Goal: Navigation & Orientation: Find specific page/section

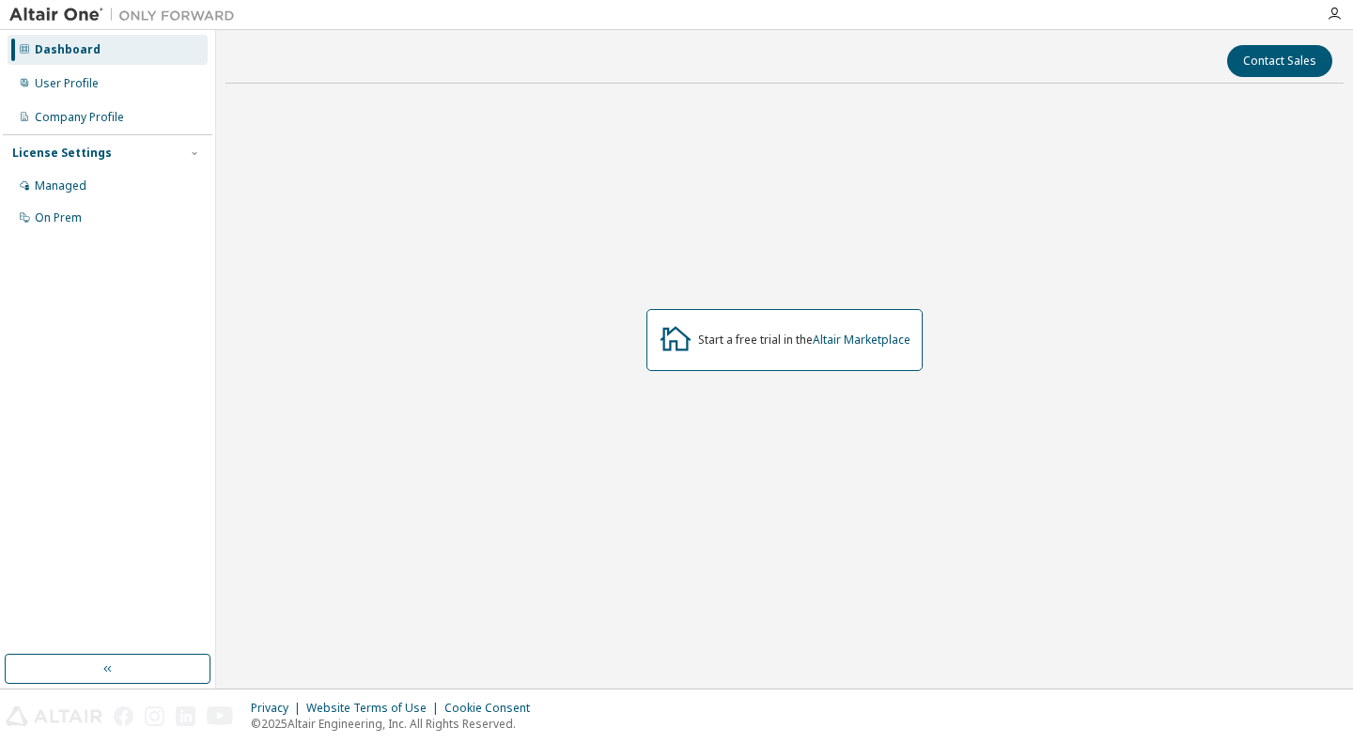
click at [1333, 9] on icon "button" at bounding box center [1334, 14] width 15 height 15
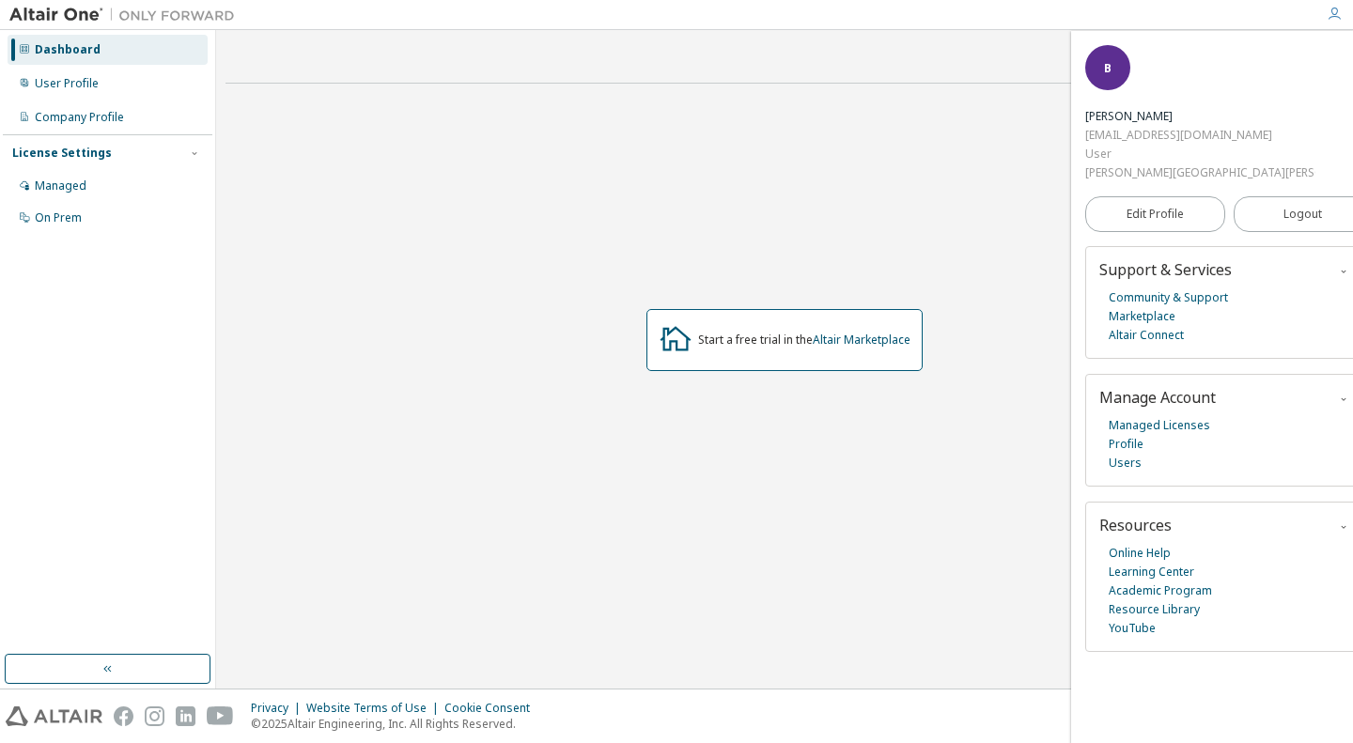
click at [1290, 196] on button "Logout" at bounding box center [1304, 214] width 140 height 36
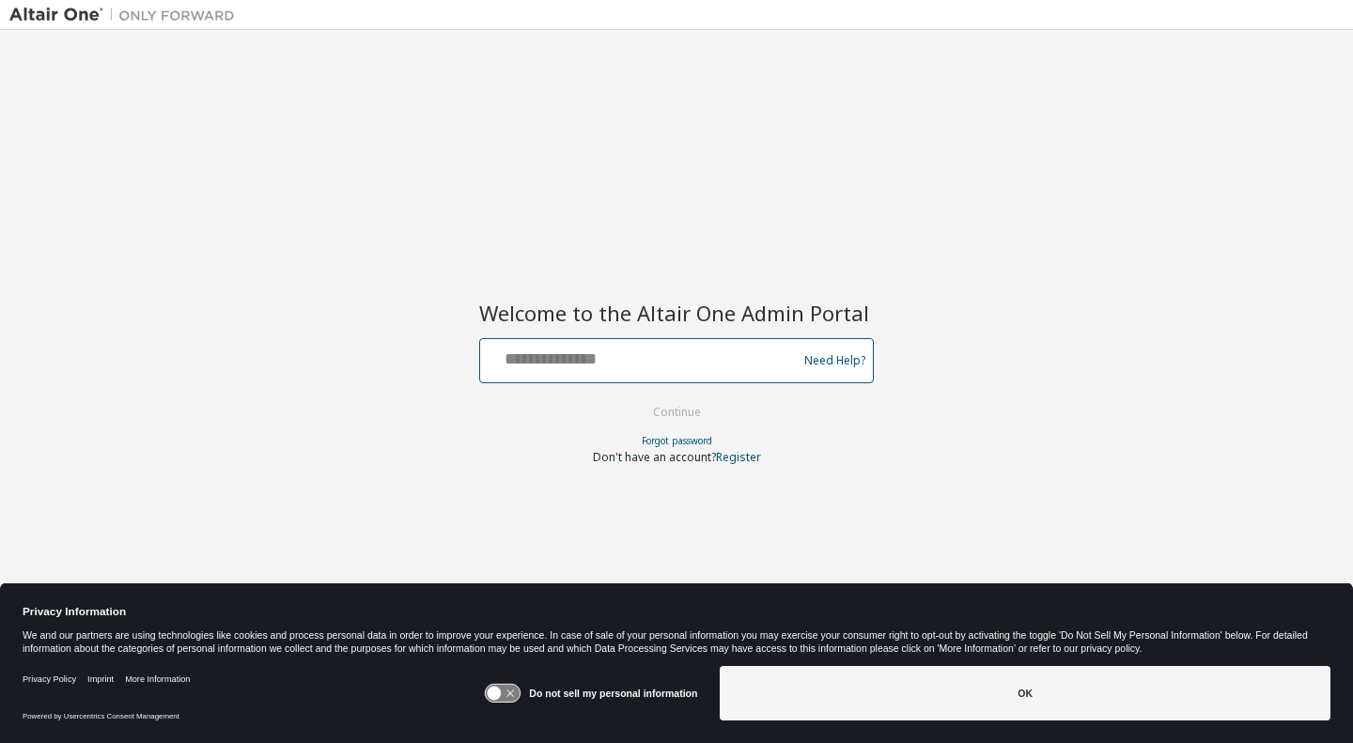
click at [630, 361] on input "text" at bounding box center [641, 356] width 307 height 27
type input "**********"
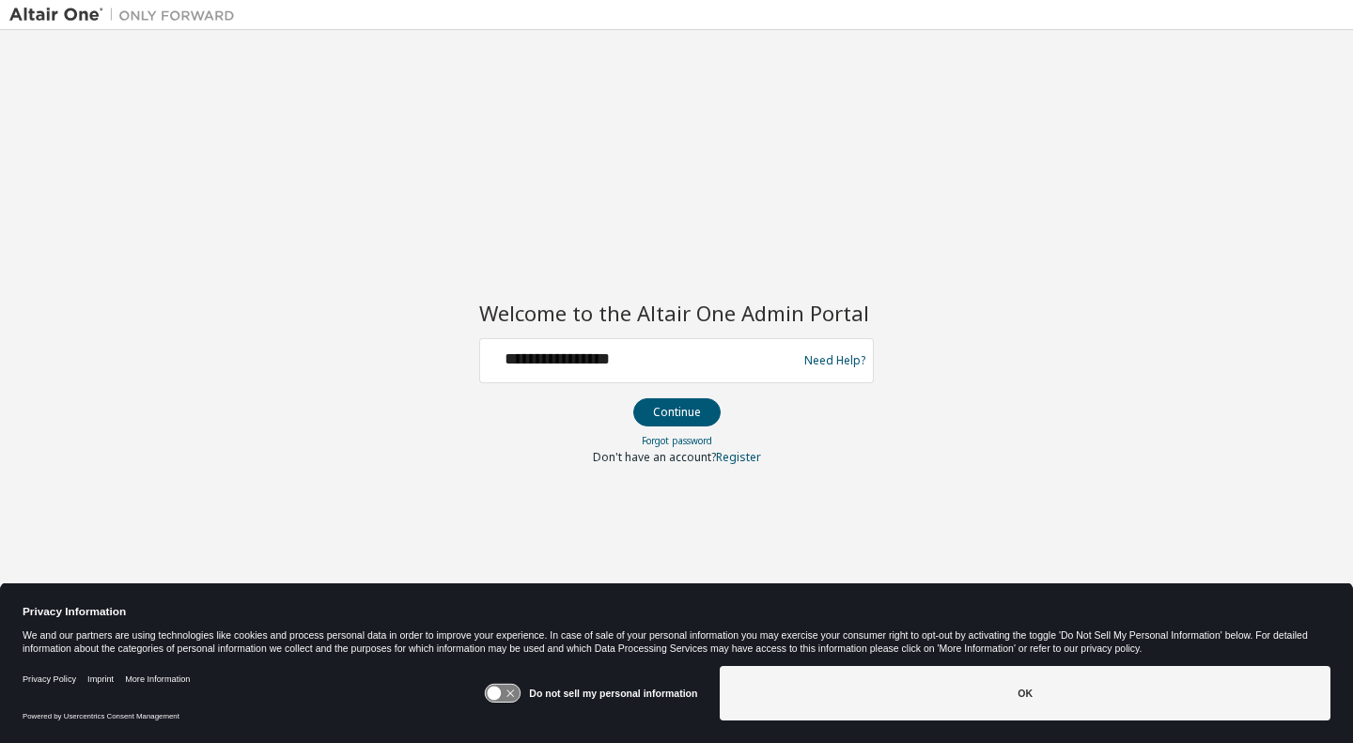
click at [679, 422] on button "Continue" at bounding box center [676, 412] width 87 height 28
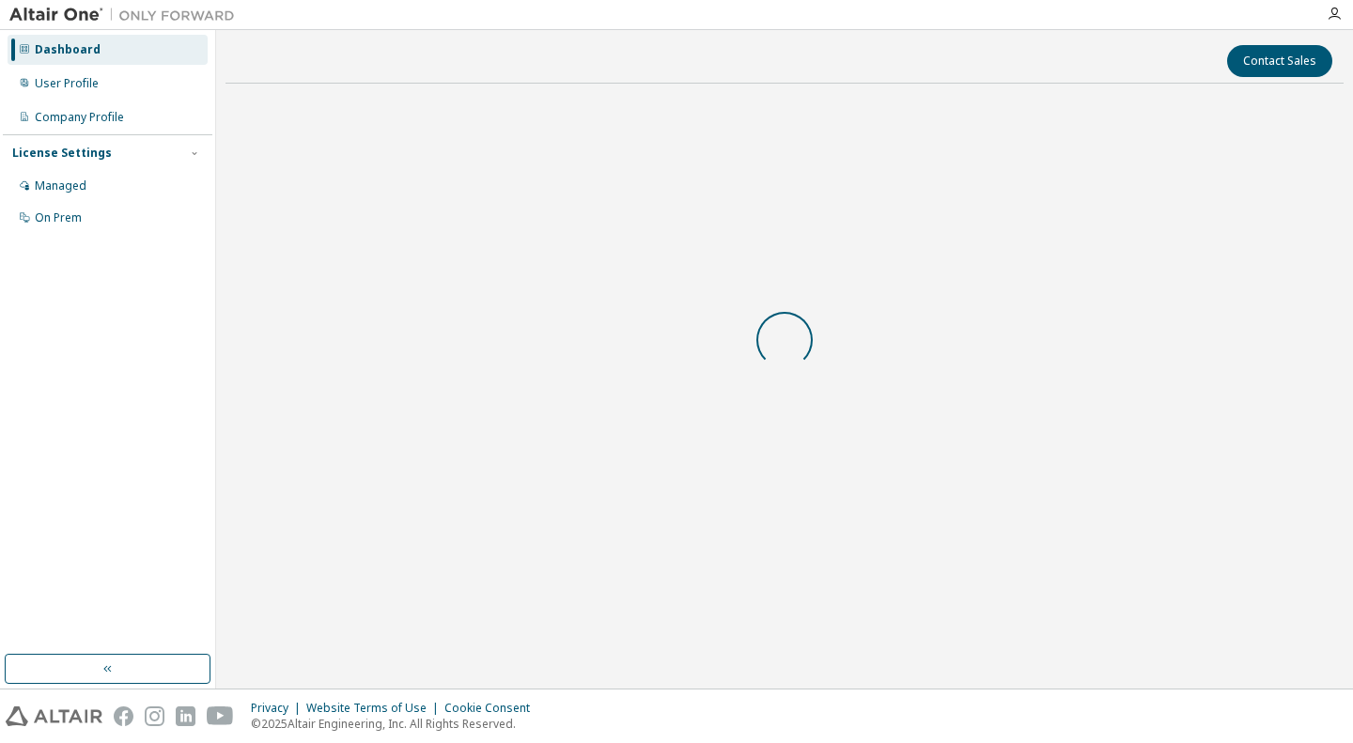
click at [838, 695] on div "Privacy Website Terms of Use Cookie Consent © 2025 Altair Engineering, Inc. All…" at bounding box center [676, 717] width 1353 height 54
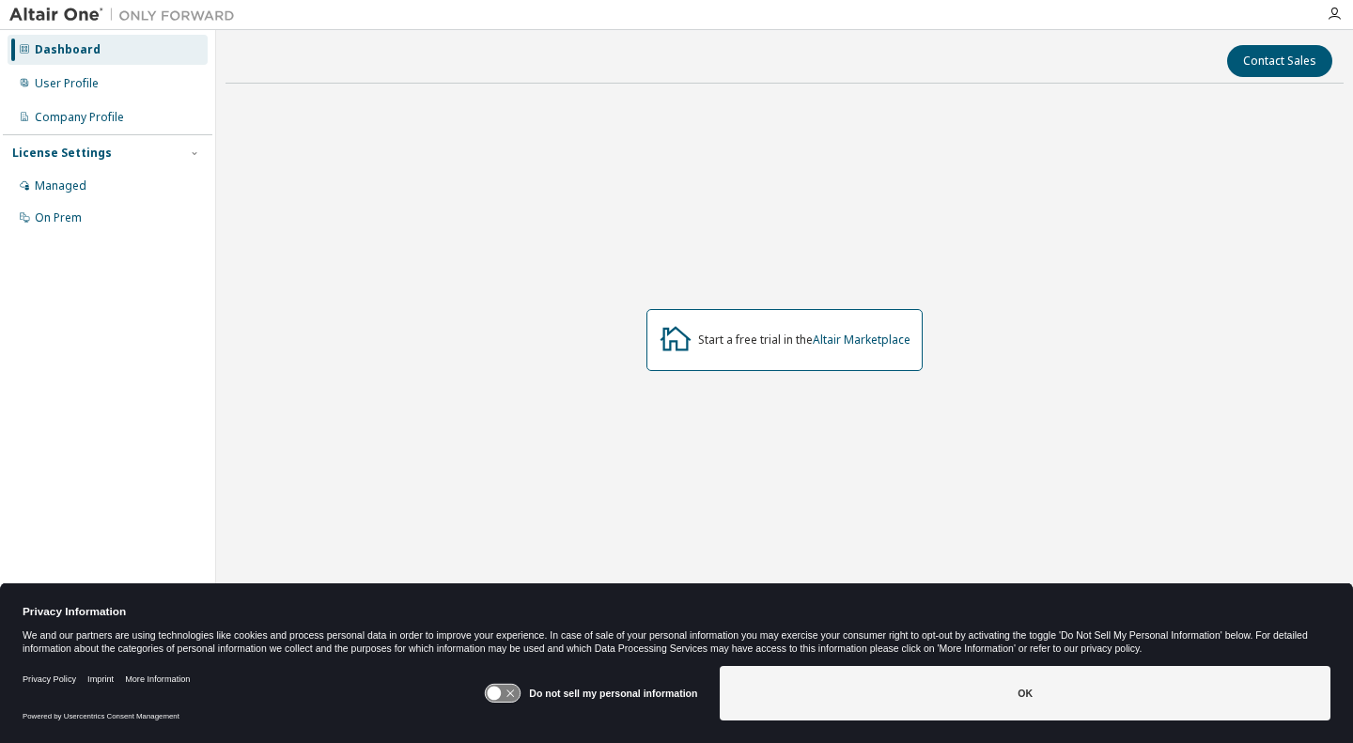
click at [838, 695] on button "OK" at bounding box center [1025, 693] width 611 height 55
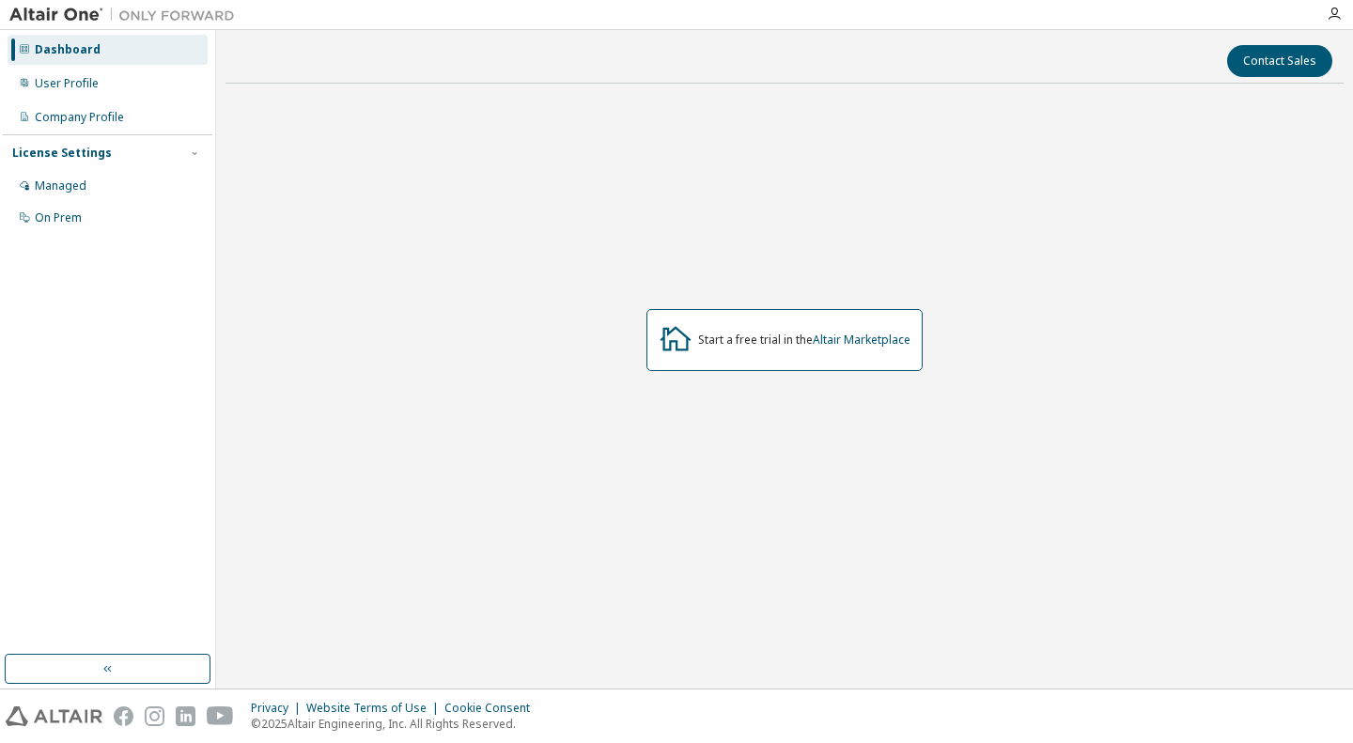
click at [116, 83] on div "User Profile" at bounding box center [108, 84] width 200 height 30
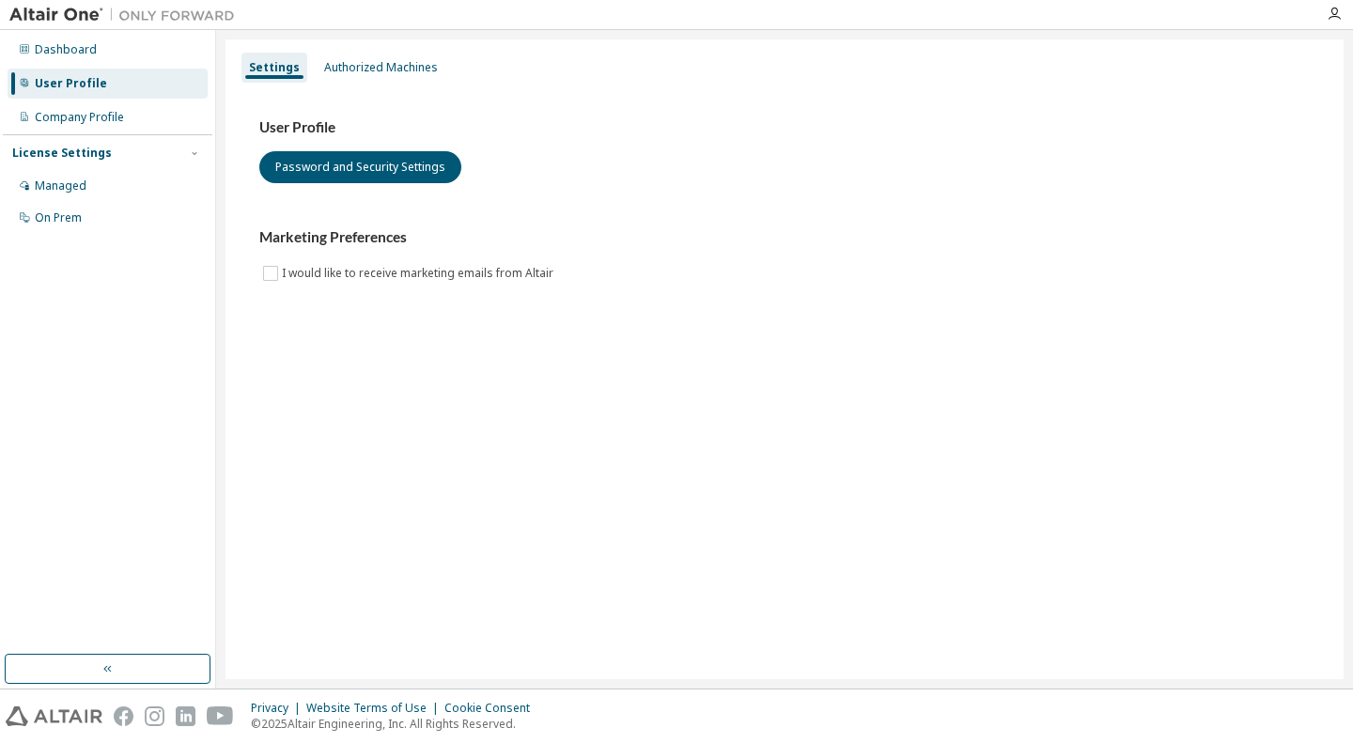
click at [91, 113] on div "Company Profile" at bounding box center [79, 117] width 89 height 15
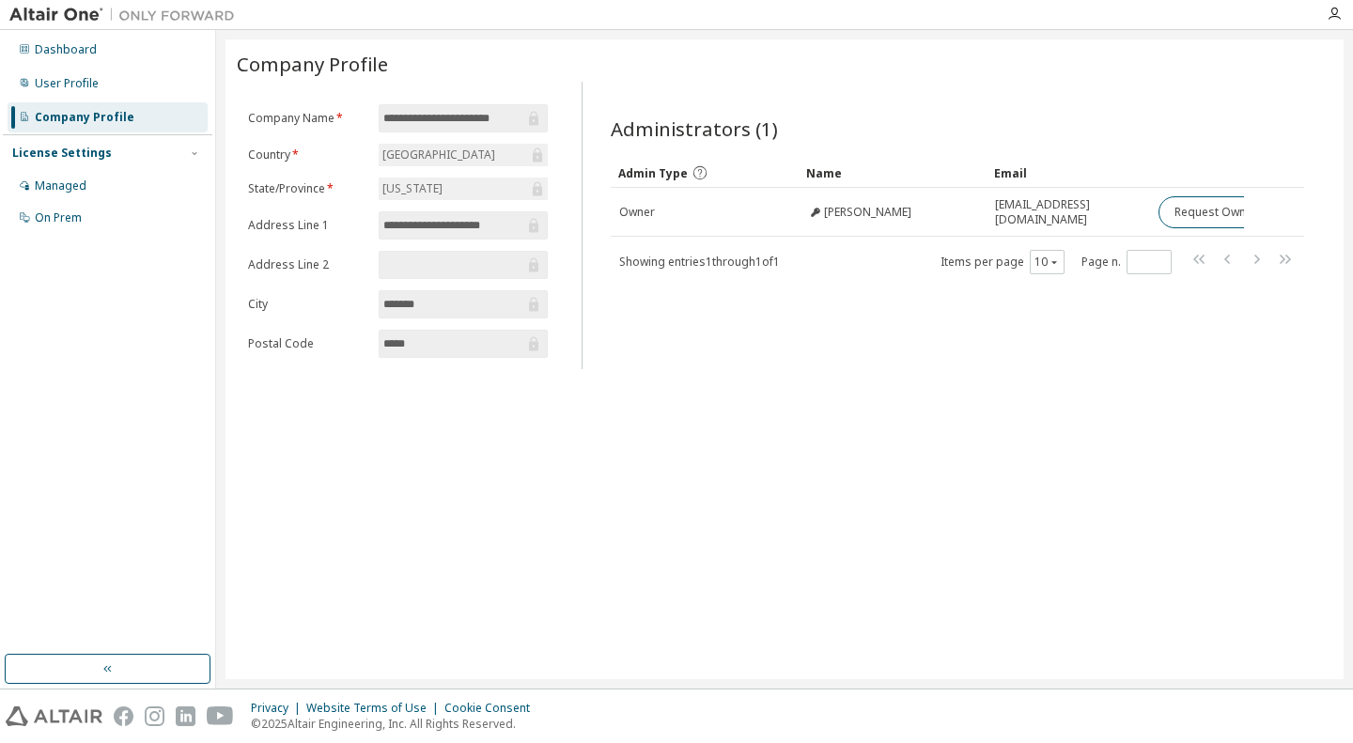
click at [101, 45] on div "Dashboard" at bounding box center [108, 50] width 200 height 30
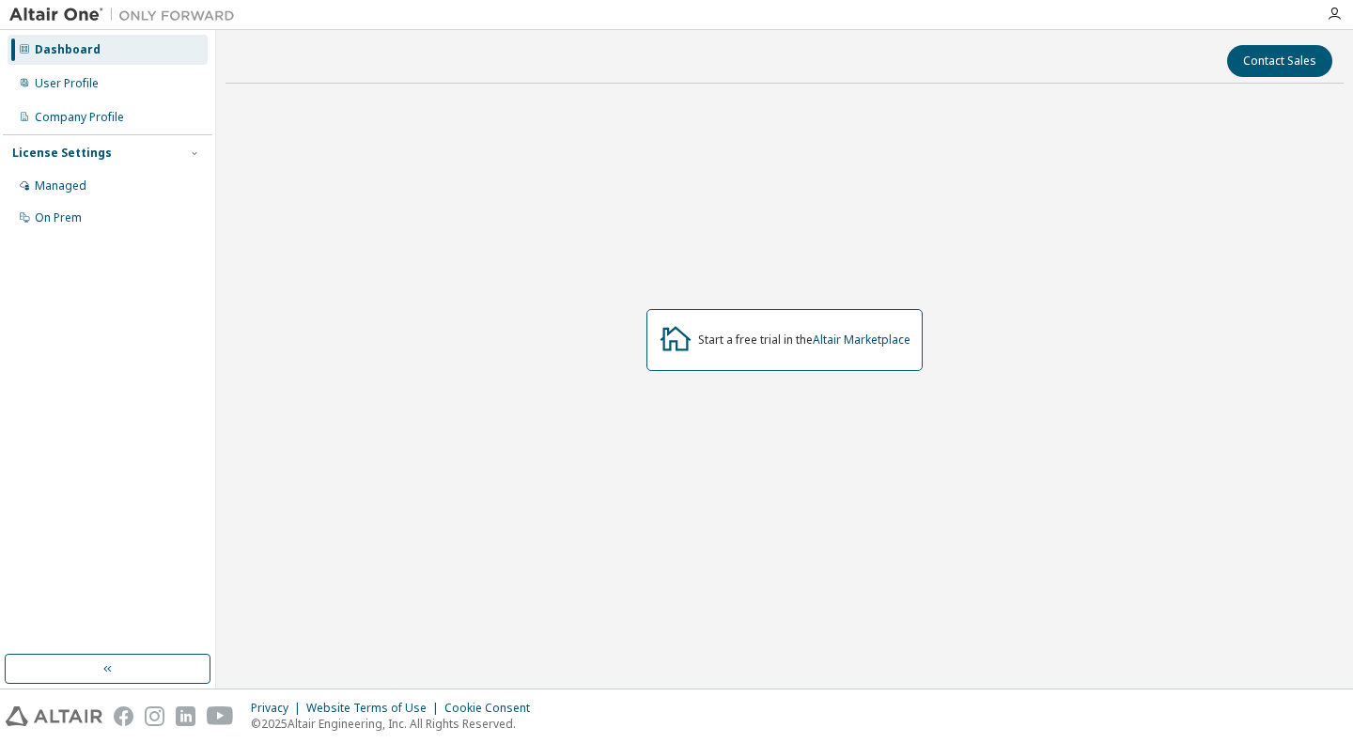
click at [859, 337] on link "Altair Marketplace" at bounding box center [862, 340] width 98 height 16
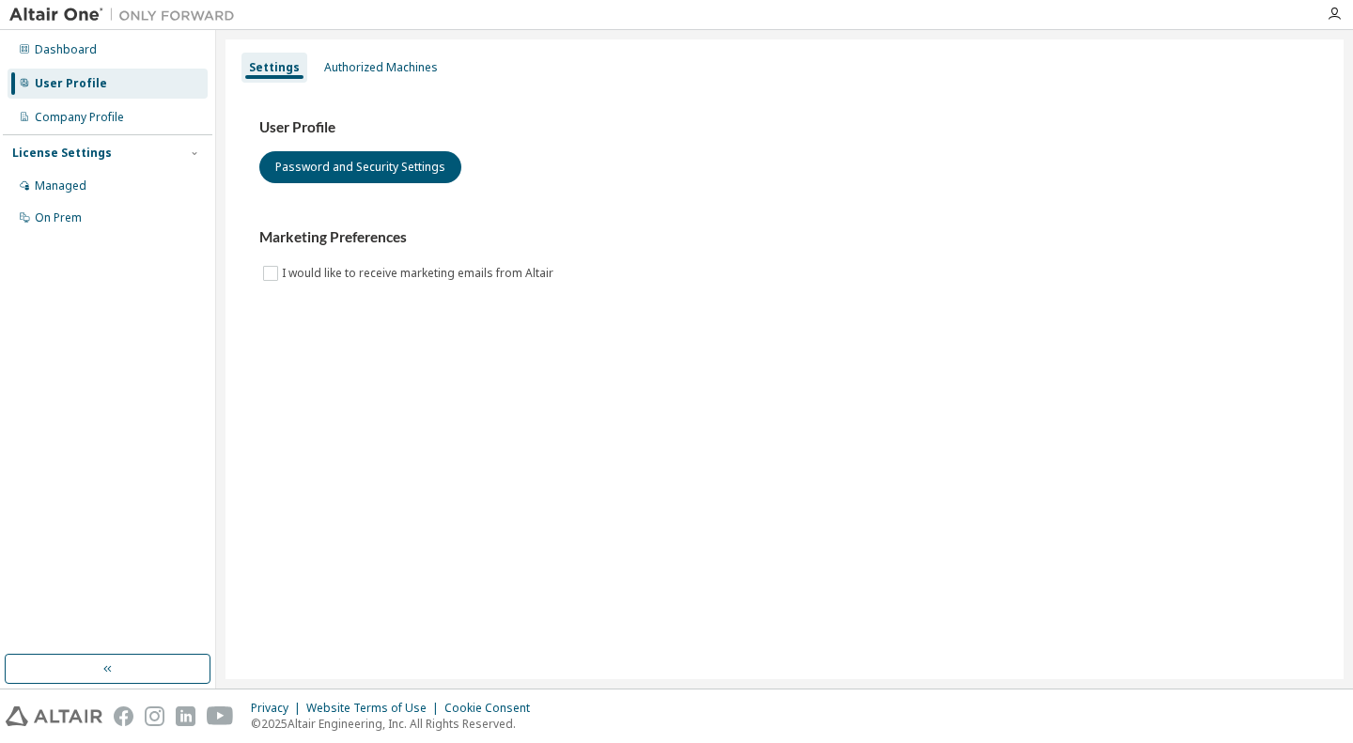
click at [125, 50] on div "Dashboard" at bounding box center [108, 50] width 200 height 30
